Goal: Information Seeking & Learning: Learn about a topic

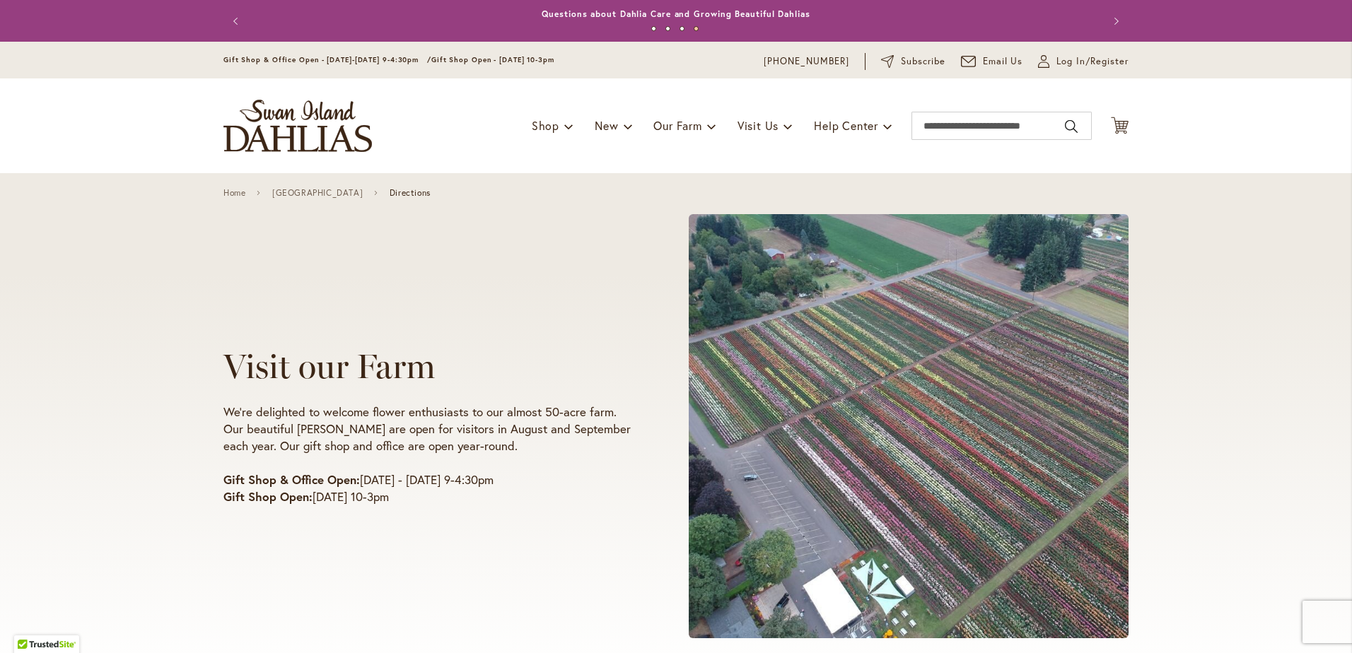
click at [309, 194] on link "[GEOGRAPHIC_DATA]" at bounding box center [317, 193] width 90 height 10
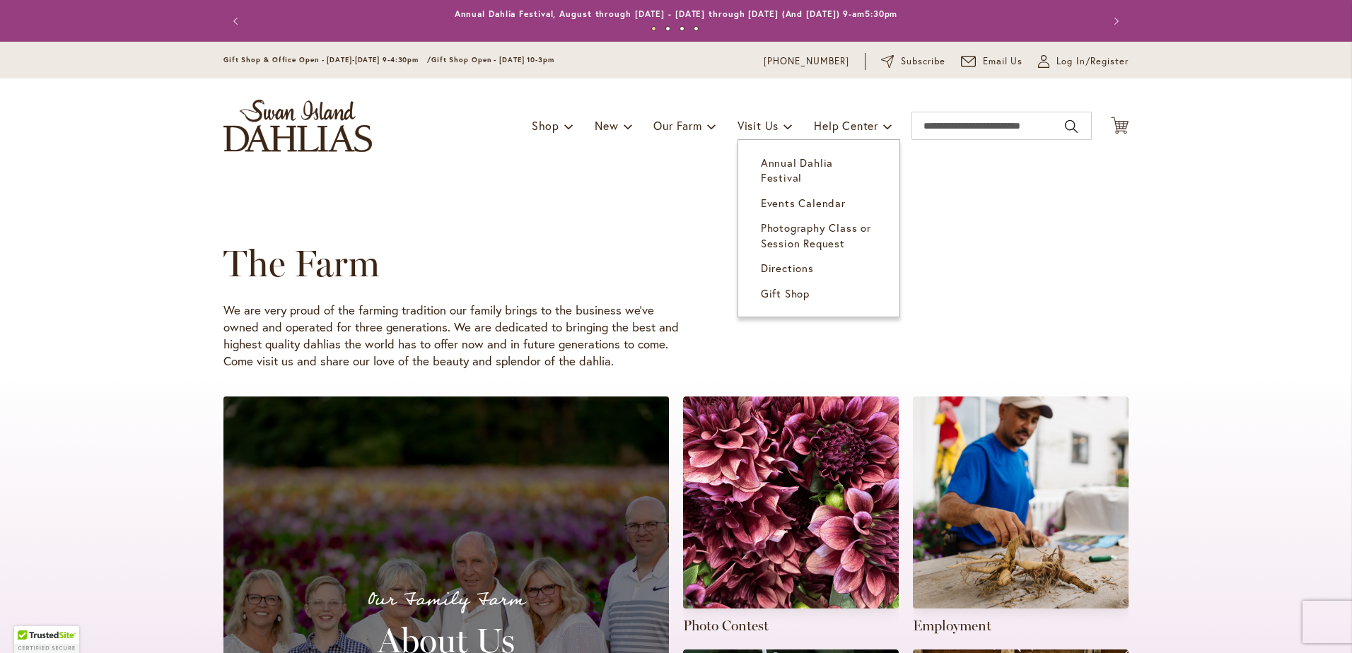
click at [785, 158] on span "Annual Dahlia Festival" at bounding box center [797, 170] width 72 height 29
